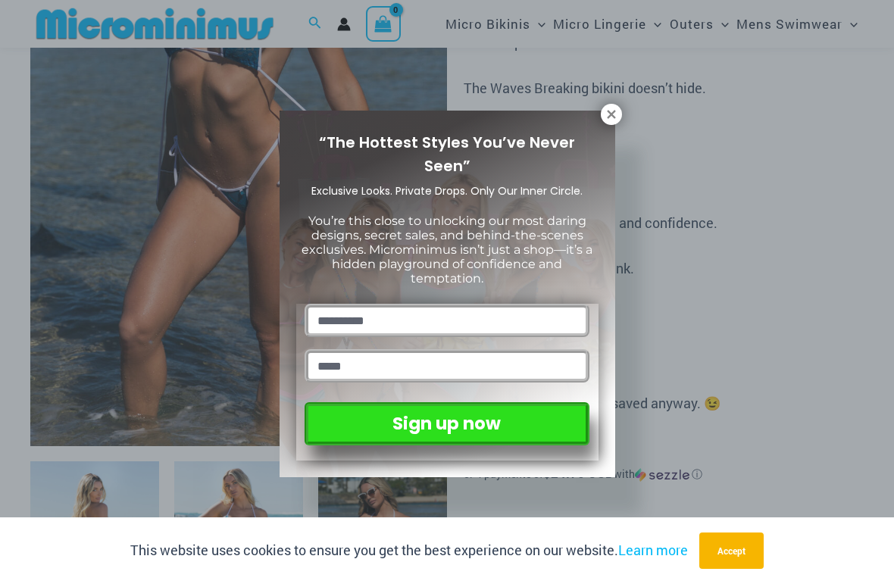
scroll to position [262, 0]
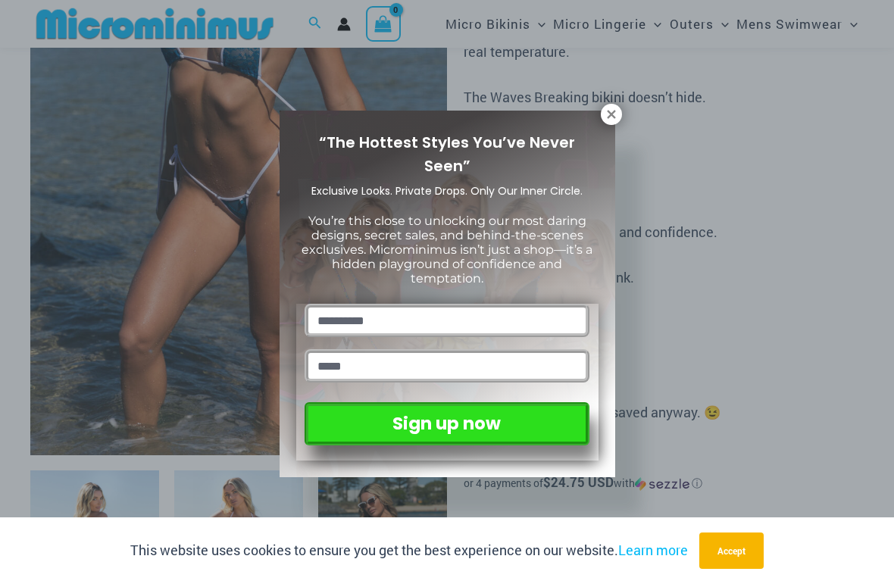
click at [606, 111] on icon at bounding box center [612, 115] width 14 height 14
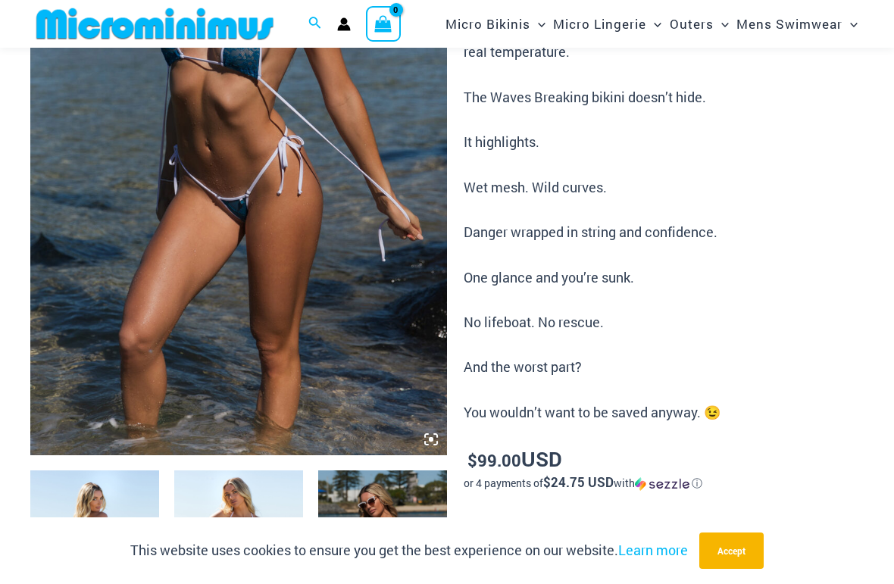
click at [135, 208] on img at bounding box center [238, 142] width 417 height 625
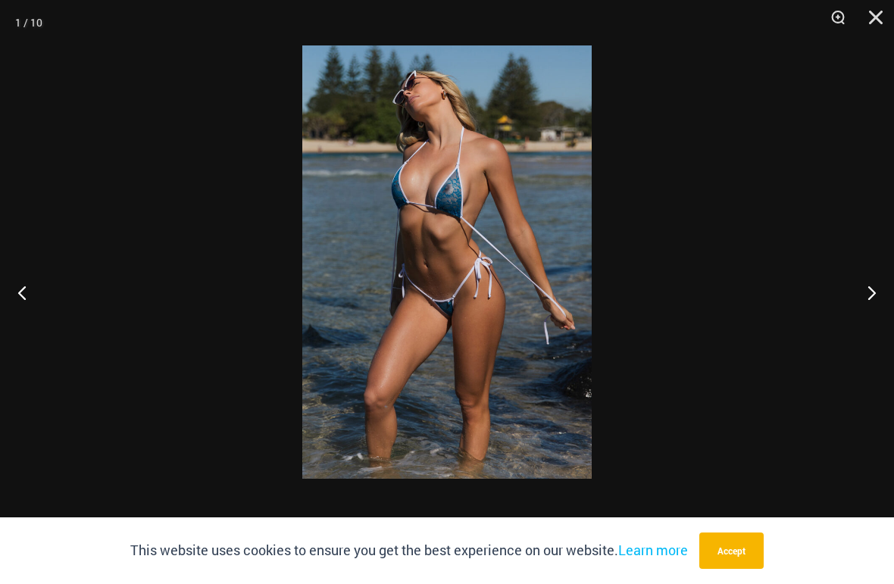
click at [29, 299] on button "Previous" at bounding box center [28, 293] width 57 height 76
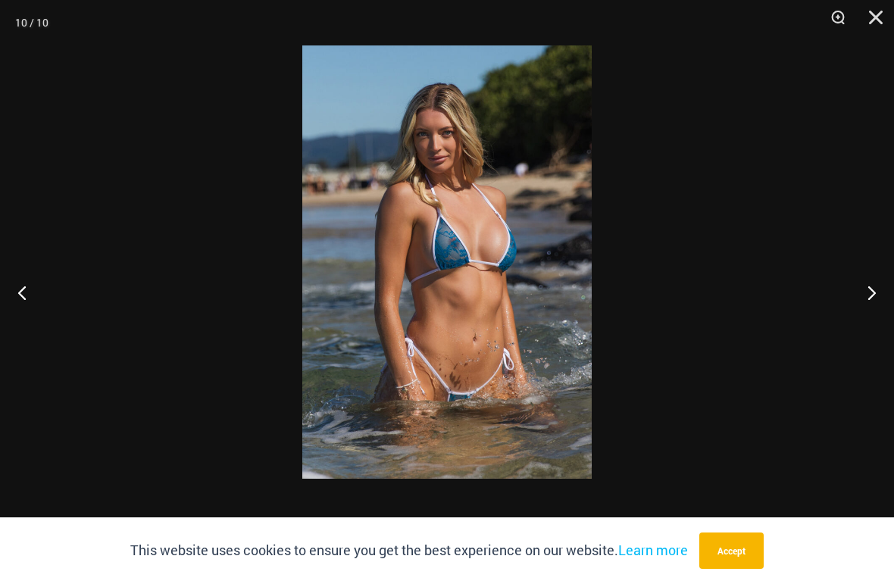
click at [42, 290] on button "Previous" at bounding box center [28, 293] width 57 height 76
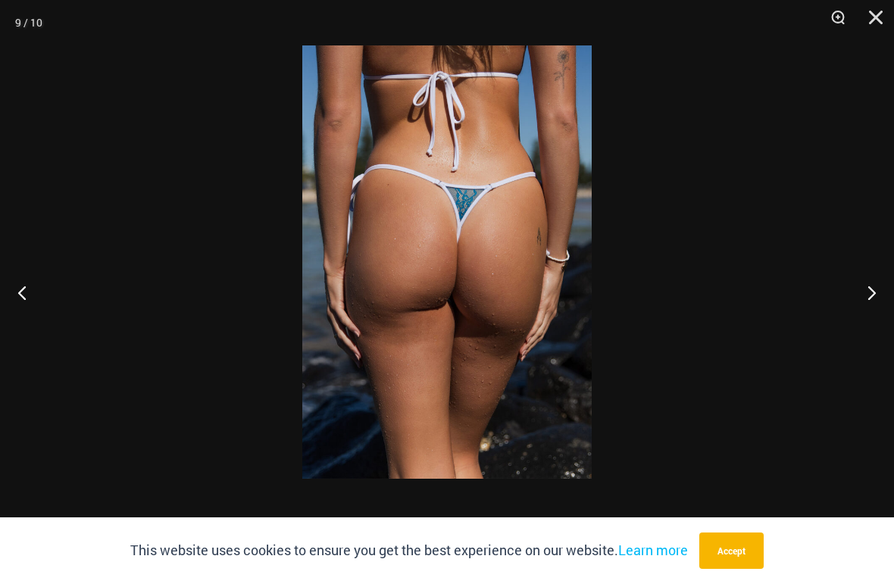
click at [45, 284] on button "Previous" at bounding box center [28, 293] width 57 height 76
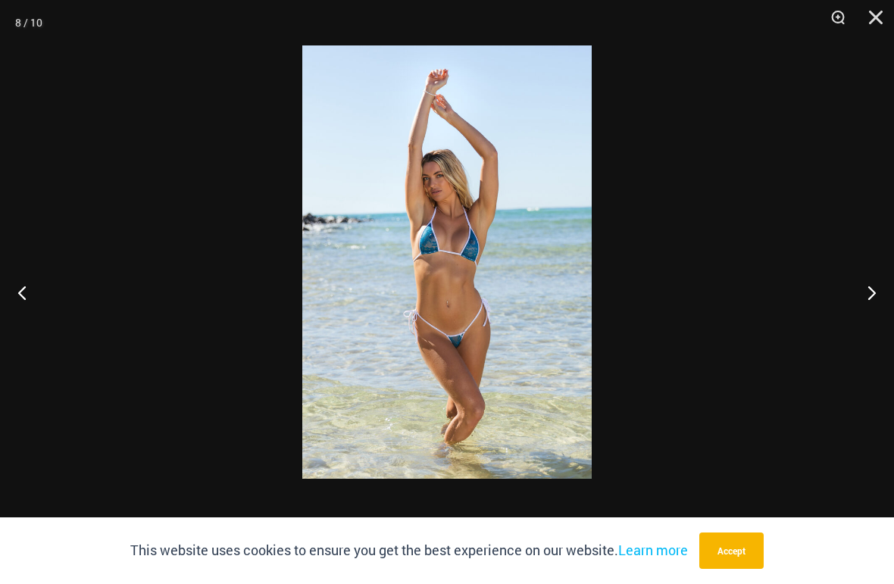
click at [49, 282] on button "Previous" at bounding box center [28, 293] width 57 height 76
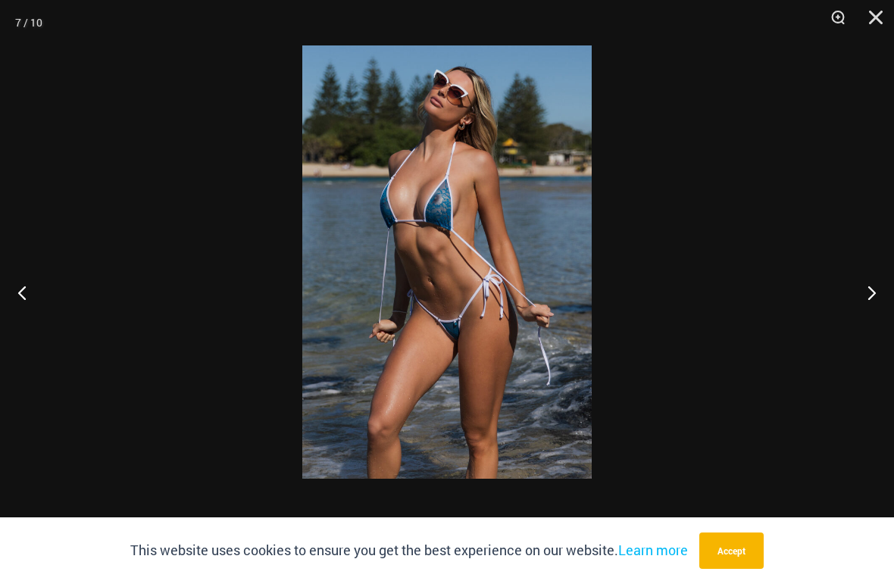
click at [52, 285] on button "Previous" at bounding box center [28, 293] width 57 height 76
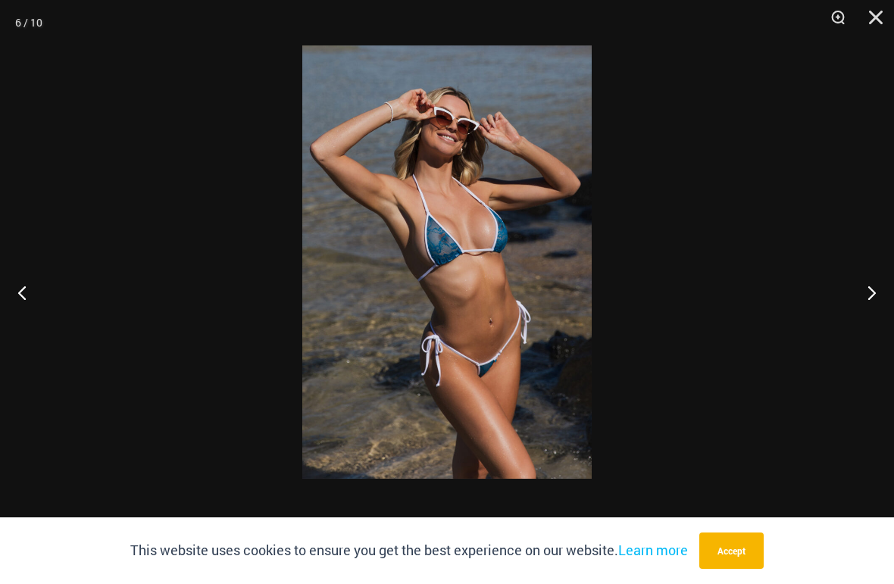
click at [53, 283] on button "Previous" at bounding box center [28, 293] width 57 height 76
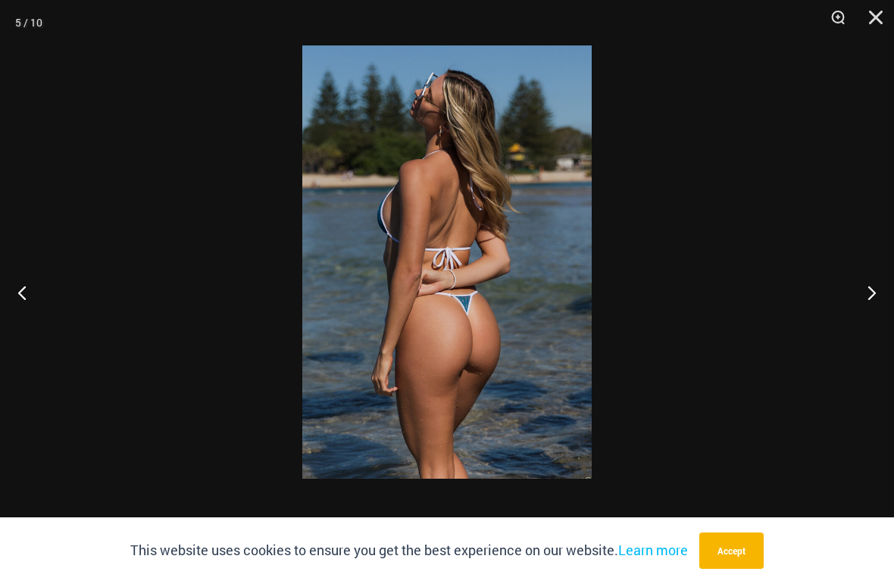
click at [53, 283] on button "Previous" at bounding box center [28, 293] width 57 height 76
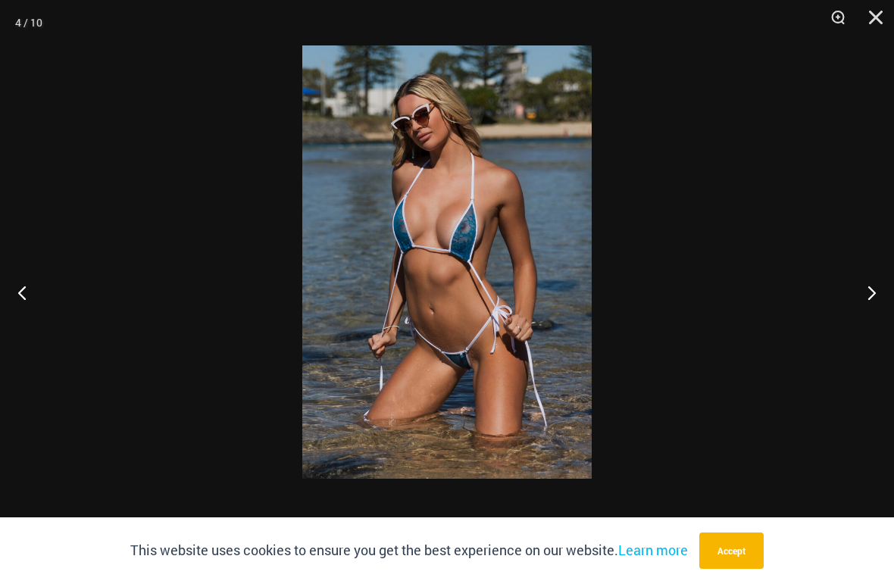
click at [55, 283] on button "Previous" at bounding box center [28, 293] width 57 height 76
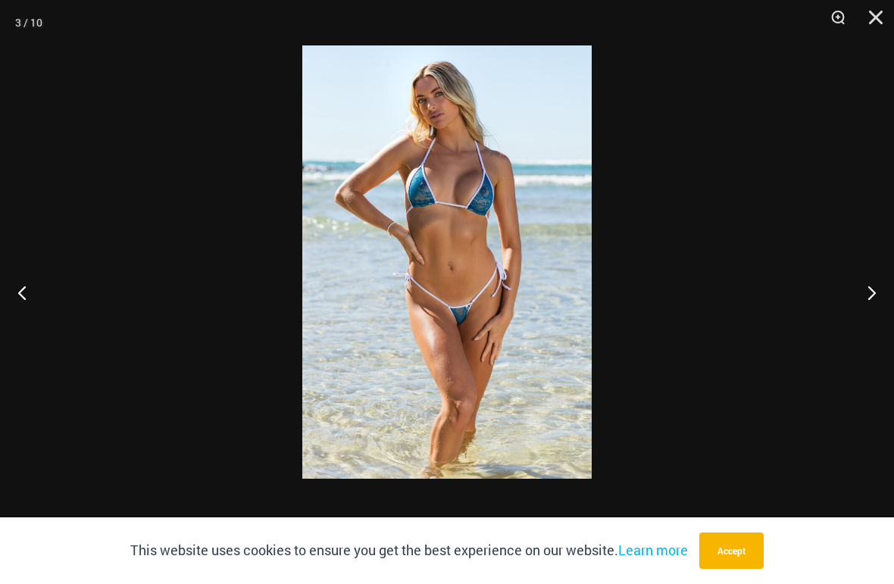
click at [55, 283] on button "Previous" at bounding box center [28, 293] width 57 height 76
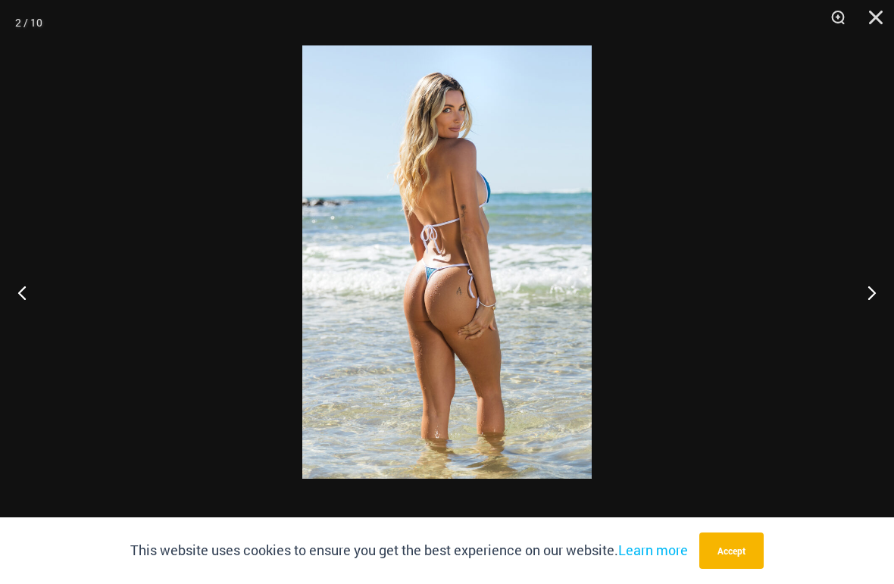
click at [55, 278] on button "Previous" at bounding box center [28, 293] width 57 height 76
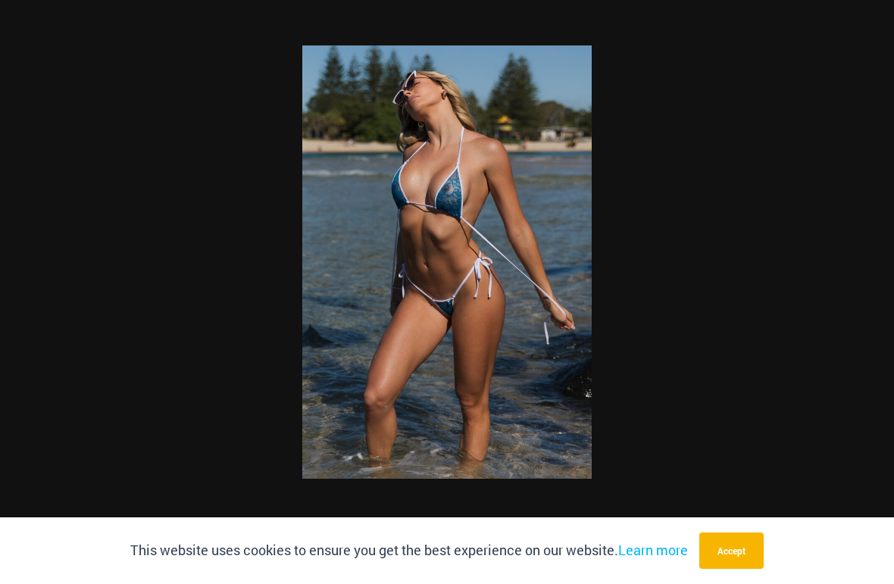
click at [59, 280] on div at bounding box center [447, 292] width 894 height 584
click at [55, 274] on button "Previous" at bounding box center [28, 293] width 57 height 76
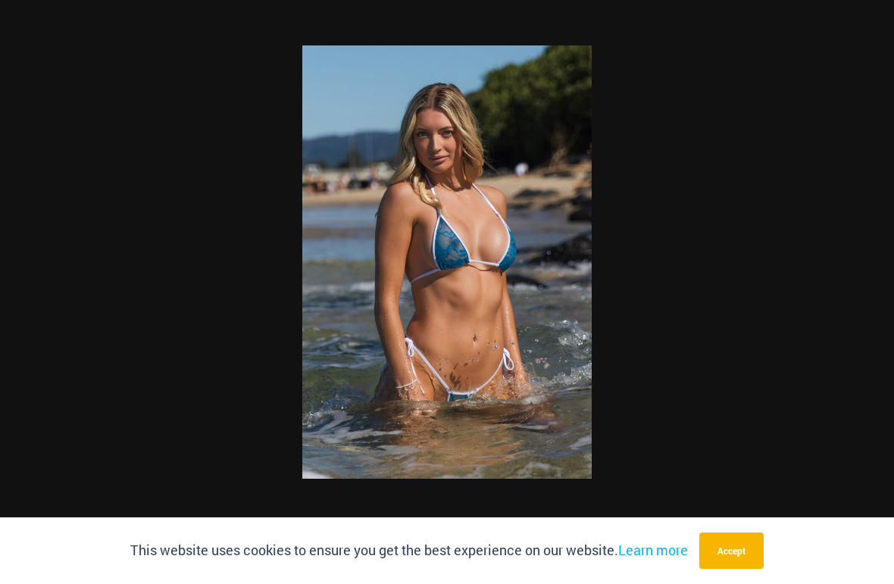
click at [57, 275] on div at bounding box center [447, 292] width 894 height 584
click at [56, 271] on button "Previous" at bounding box center [28, 293] width 57 height 76
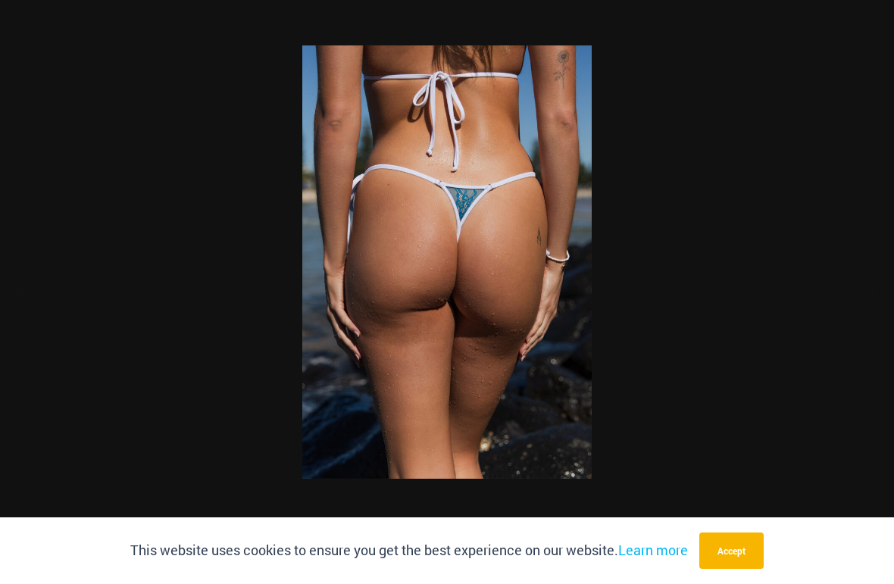
click at [61, 272] on div at bounding box center [447, 292] width 894 height 584
click at [65, 274] on div at bounding box center [447, 292] width 894 height 584
click at [42, 286] on div at bounding box center [447, 292] width 894 height 584
click at [43, 283] on button "Previous" at bounding box center [28, 293] width 57 height 76
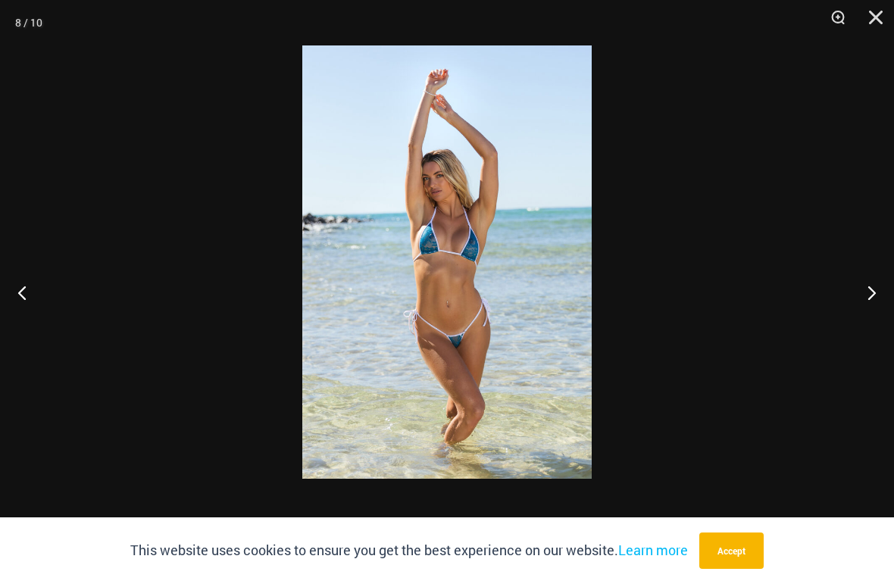
click at [45, 277] on button "Previous" at bounding box center [28, 293] width 57 height 76
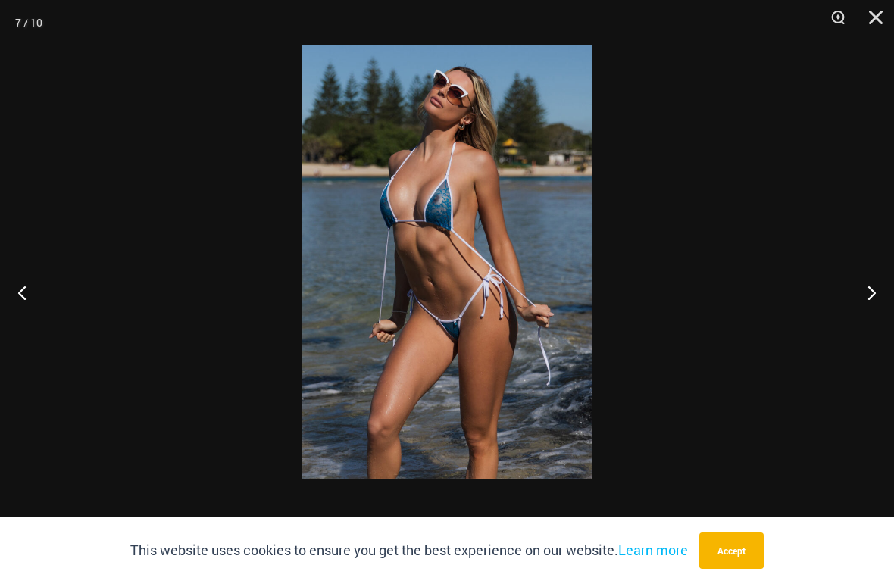
click at [49, 282] on button "Previous" at bounding box center [28, 293] width 57 height 76
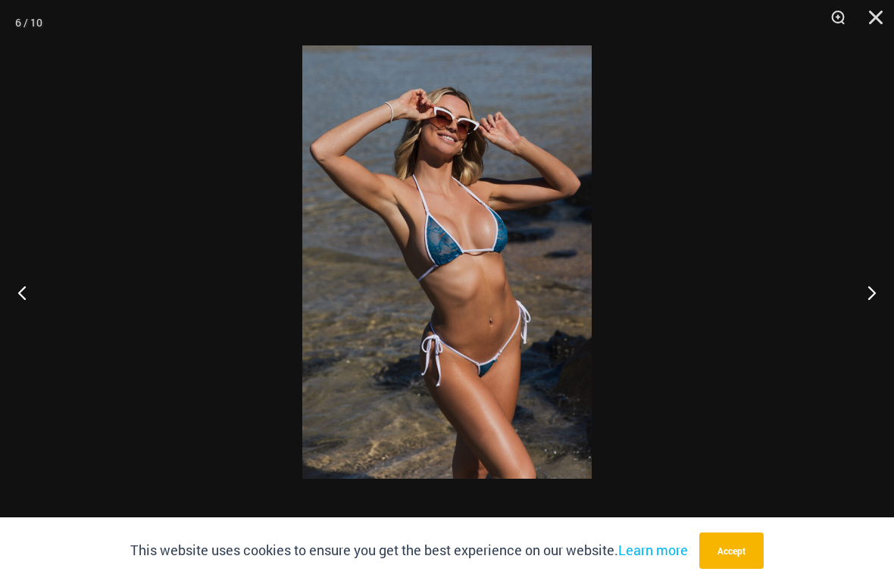
click at [51, 283] on button "Previous" at bounding box center [28, 293] width 57 height 76
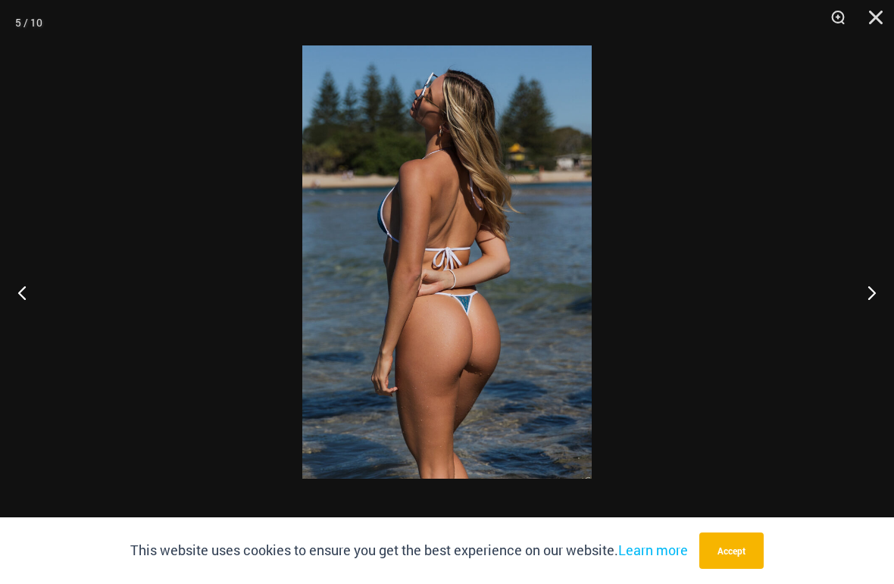
click at [53, 282] on button "Previous" at bounding box center [28, 293] width 57 height 76
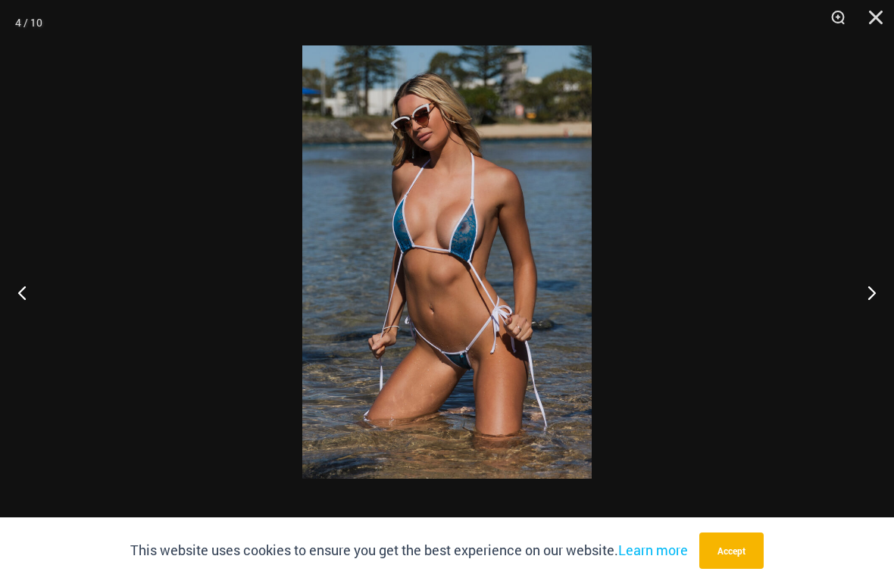
click at [56, 282] on button "Previous" at bounding box center [28, 293] width 57 height 76
